Goal: Task Accomplishment & Management: Use online tool/utility

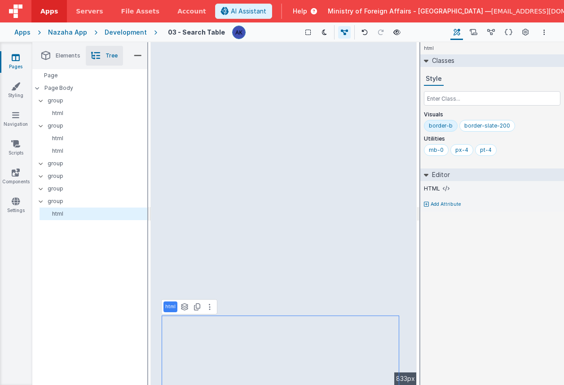
click at [118, 32] on div "Development" at bounding box center [126, 32] width 42 height 9
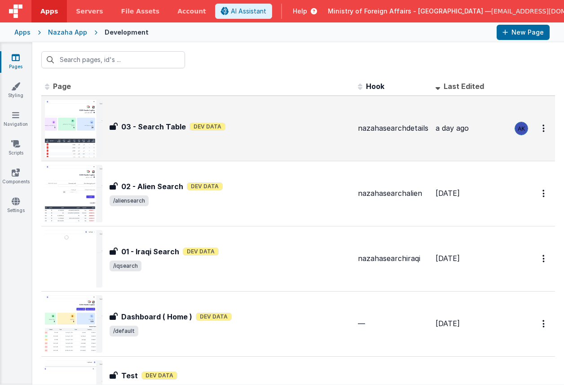
click at [85, 131] on img at bounding box center [74, 129] width 58 height 58
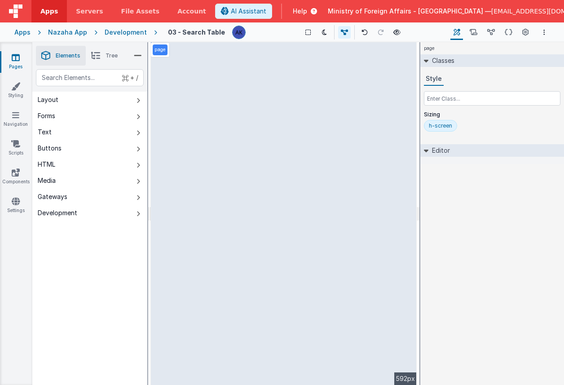
click at [534, 216] on div "page Classes Style Sizing h-screen Editor DEV: Focus DEV: builderToggleConditio…" at bounding box center [493, 213] width 144 height 343
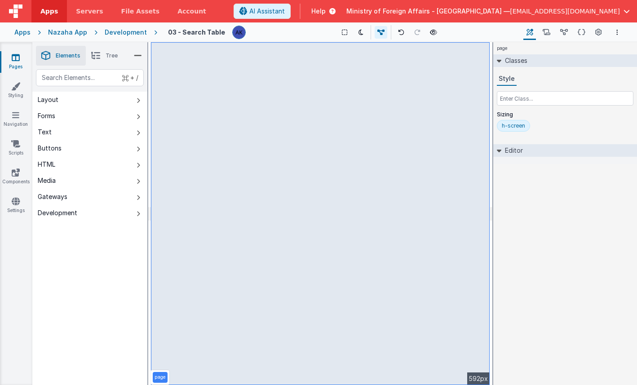
click at [486, 200] on div "page --> 592px" at bounding box center [320, 213] width 339 height 343
click at [487, 200] on div "page --> 592px" at bounding box center [320, 213] width 339 height 343
click at [121, 31] on div "Development" at bounding box center [126, 32] width 42 height 9
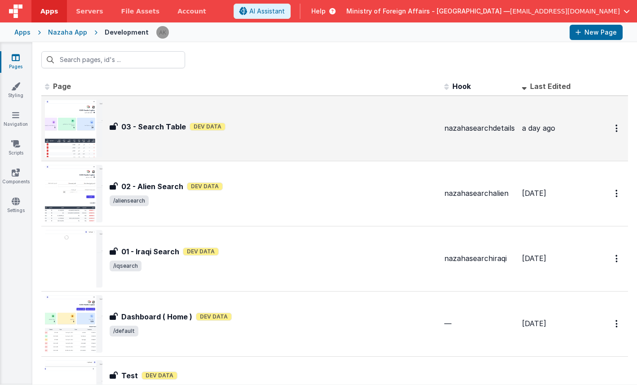
click at [158, 137] on div "03 - Search Table 03 - Search Table Dev Data" at bounding box center [241, 129] width 392 height 58
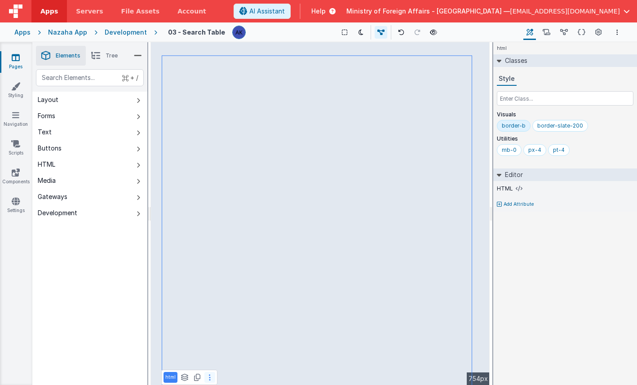
click at [210, 378] on icon at bounding box center [210, 377] width 2 height 7
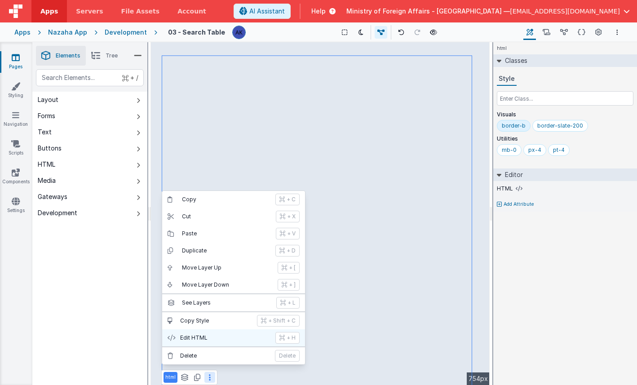
click at [224, 340] on p "Edit HTML" at bounding box center [225, 337] width 90 height 7
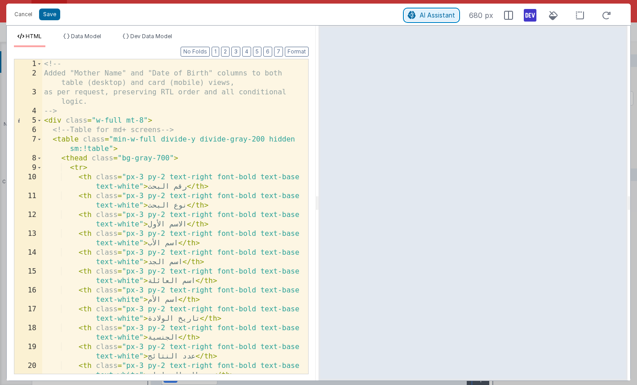
click at [440, 18] on span "AI Assistant" at bounding box center [437, 15] width 35 height 8
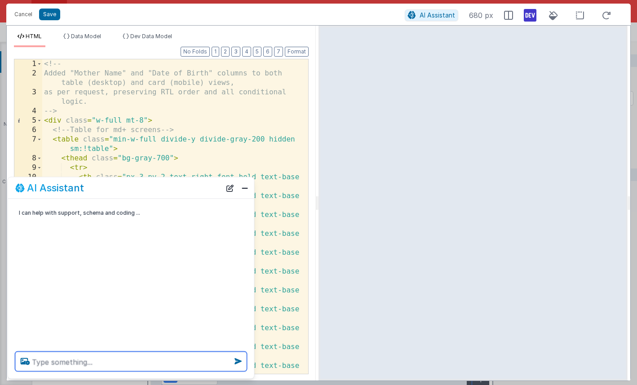
paste textarea "create a new table based on the same layout for larger and smaller screens, the…"
type textarea "create a new table based on the same layout for larger and smaller screens, the…"
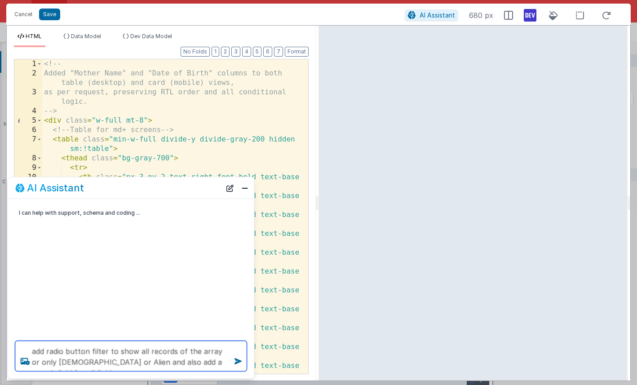
type textarea "add radio button filter to show all records of the array or only Iraqi or Alien…"
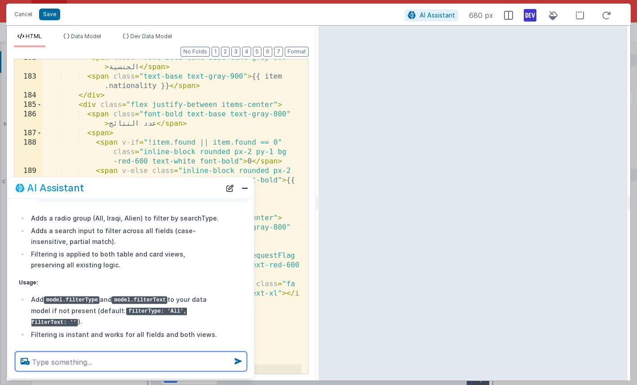
scroll to position [65, 0]
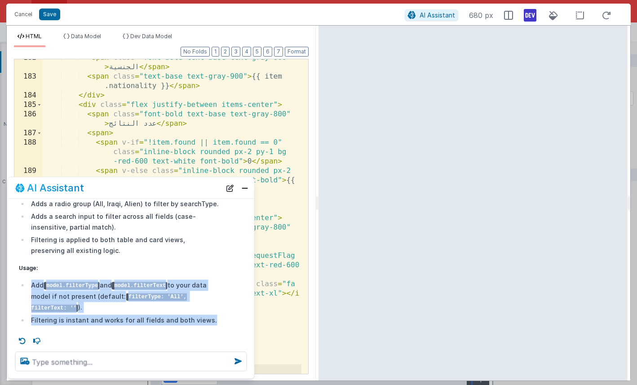
drag, startPoint x: 31, startPoint y: 286, endPoint x: 218, endPoint y: 328, distance: 191.1
click at [218, 328] on div "Adds a radio group (All, Iraqi, Alien) to filter by searchType. Adds a search i…" at bounding box center [119, 262] width 212 height 138
copy ul "Add model.filterType and model.filterText to your data model if not present (de…"
click at [243, 187] on button "Close" at bounding box center [245, 188] width 12 height 13
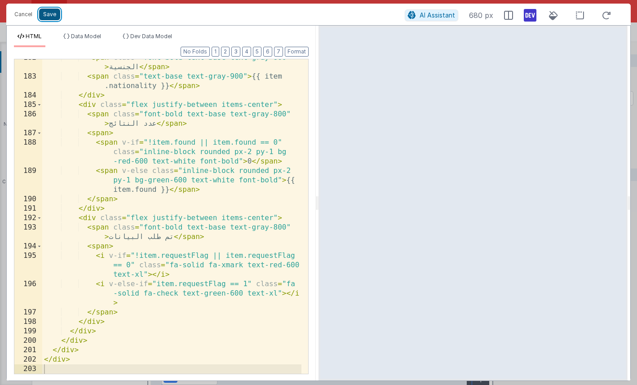
click at [52, 16] on button "Save" at bounding box center [49, 15] width 21 height 12
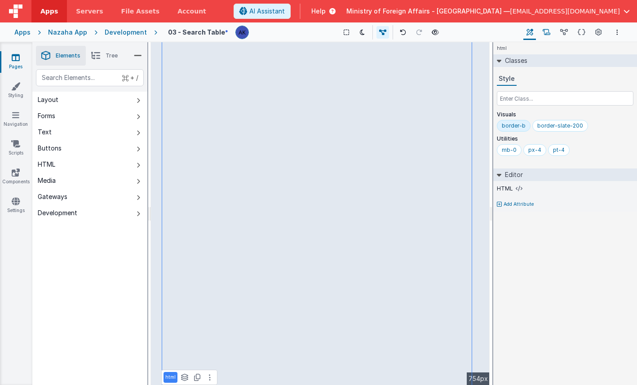
click at [550, 31] on icon at bounding box center [547, 32] width 8 height 9
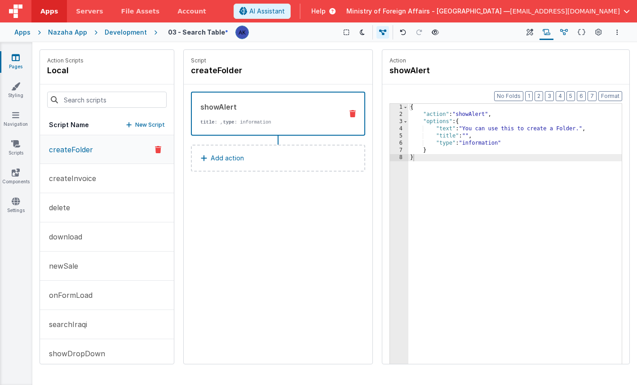
click at [564, 33] on icon at bounding box center [564, 32] width 8 height 9
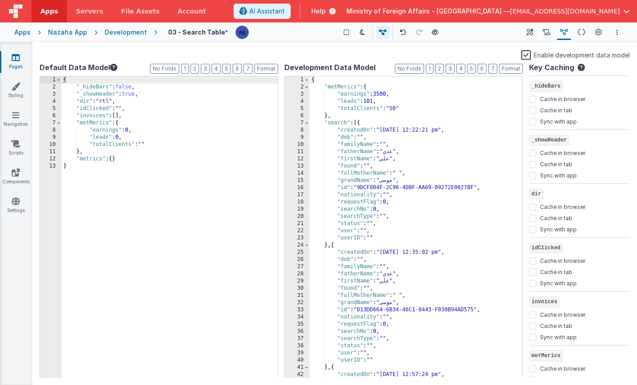
click at [131, 107] on div "{ "_hideBars" : false , "_showHeader" : true , "dir" : "rtl" , "idClicked" : ""…" at bounding box center [170, 234] width 216 height 316
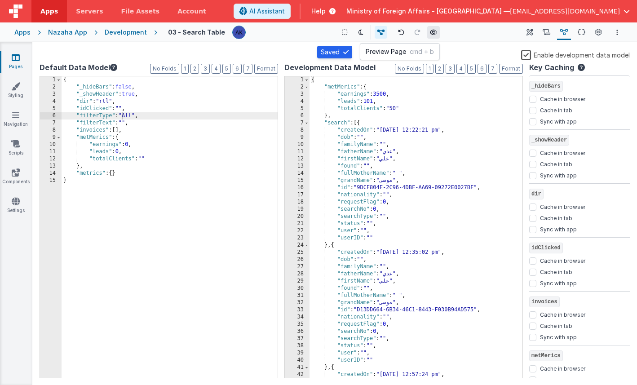
click at [430, 32] on icon at bounding box center [433, 32] width 7 height 6
click at [123, 33] on div "Development" at bounding box center [126, 32] width 42 height 9
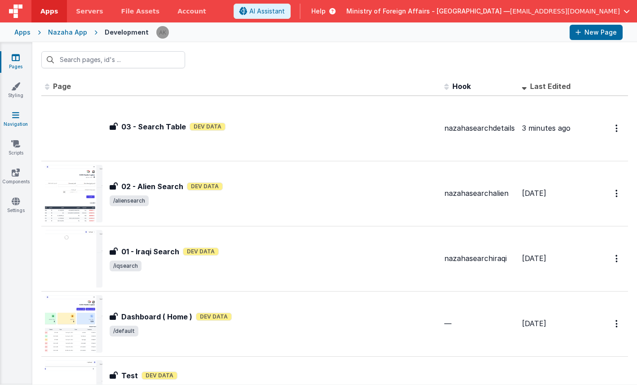
click at [15, 120] on link "Navigation" at bounding box center [16, 120] width 32 height 18
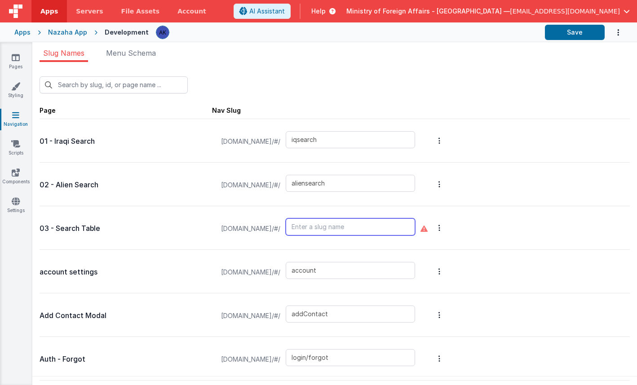
click at [368, 229] on input "text" at bounding box center [350, 226] width 129 height 17
type input "searchlist"
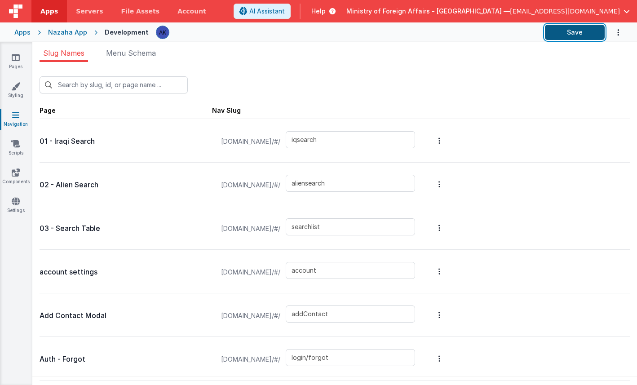
click at [564, 28] on button "Save" at bounding box center [575, 32] width 60 height 15
click at [128, 53] on span "Menu Schema" at bounding box center [131, 53] width 50 height 9
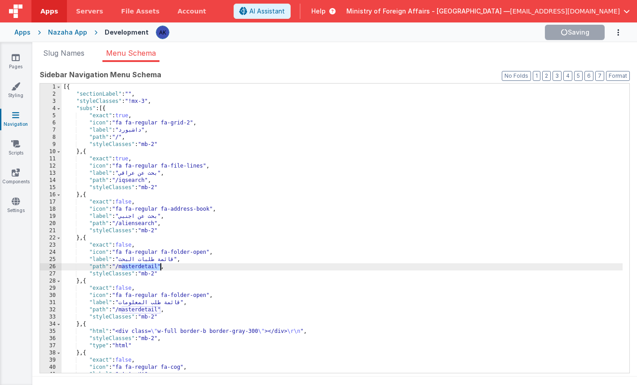
drag, startPoint x: 121, startPoint y: 268, endPoint x: 159, endPoint y: 268, distance: 38.2
click at [159, 268] on div "[{ "sectionLabel" : "" , "styleClasses" : "!mx-3" , "subs" : [{ "exact" : true …" at bounding box center [342, 236] width 561 height 304
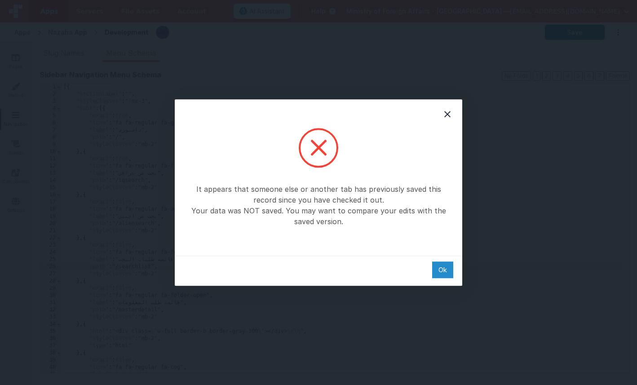
click at [443, 270] on div "Ok" at bounding box center [442, 270] width 21 height 17
click at [443, 269] on div "Ok" at bounding box center [442, 270] width 21 height 17
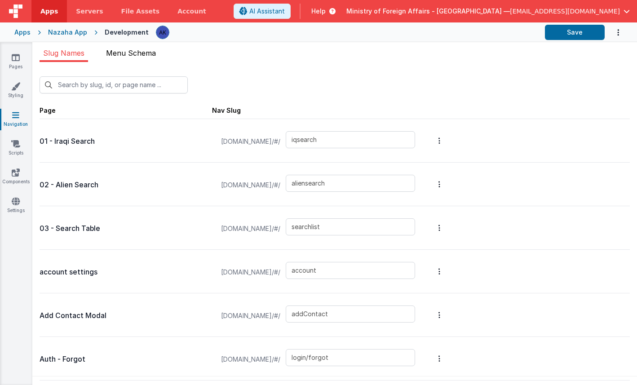
click at [151, 49] on span "Menu Schema" at bounding box center [131, 53] width 50 height 9
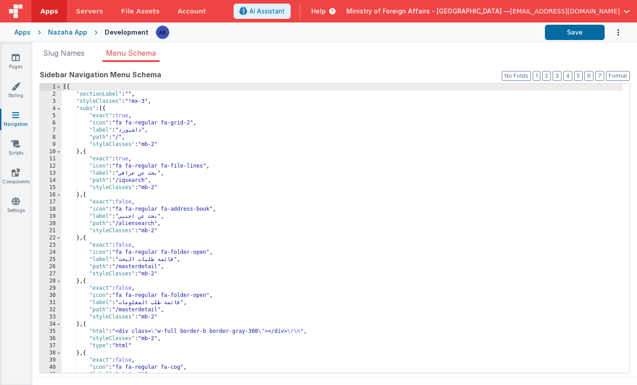
click at [152, 266] on div "[{ "sectionLabel" : "" , "styleClasses" : "!mx-3" , "subs" : [{ "exact" : true …" at bounding box center [342, 236] width 561 height 304
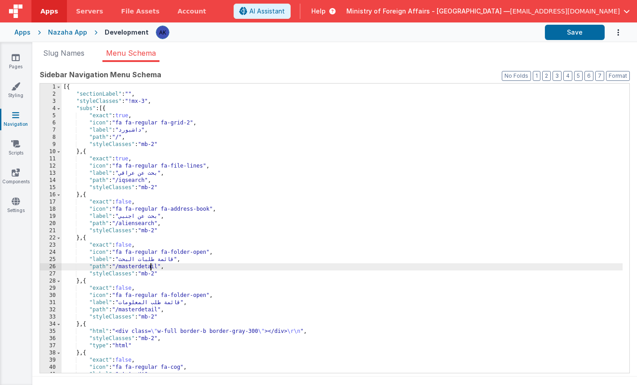
click at [152, 266] on div "[{ "sectionLabel" : "" , "styleClasses" : "!mx-3" , "subs" : [{ "exact" : true …" at bounding box center [342, 236] width 561 height 304
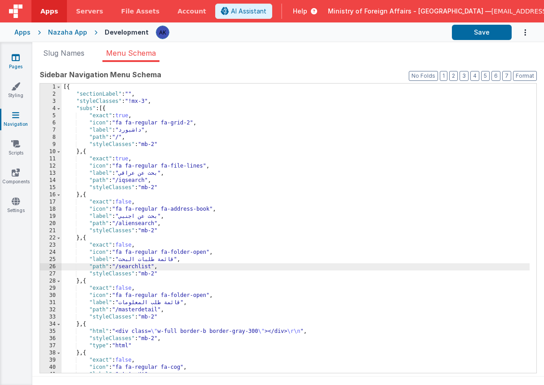
click at [22, 59] on link "Pages" at bounding box center [16, 62] width 32 height 18
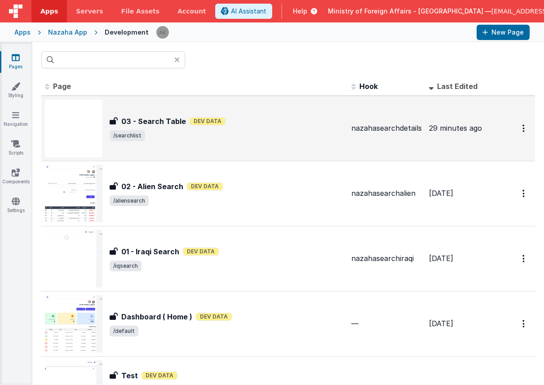
click at [90, 127] on img at bounding box center [74, 129] width 58 height 58
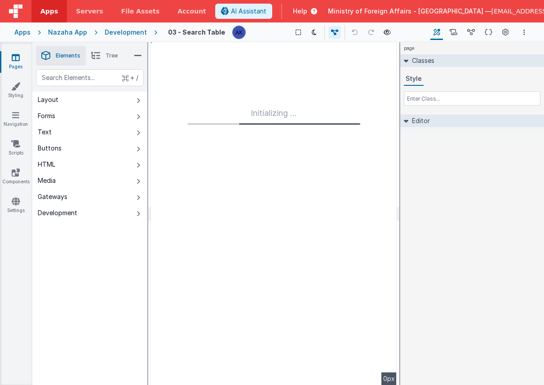
click at [130, 34] on div "Development" at bounding box center [126, 32] width 42 height 9
